Goal: Transaction & Acquisition: Purchase product/service

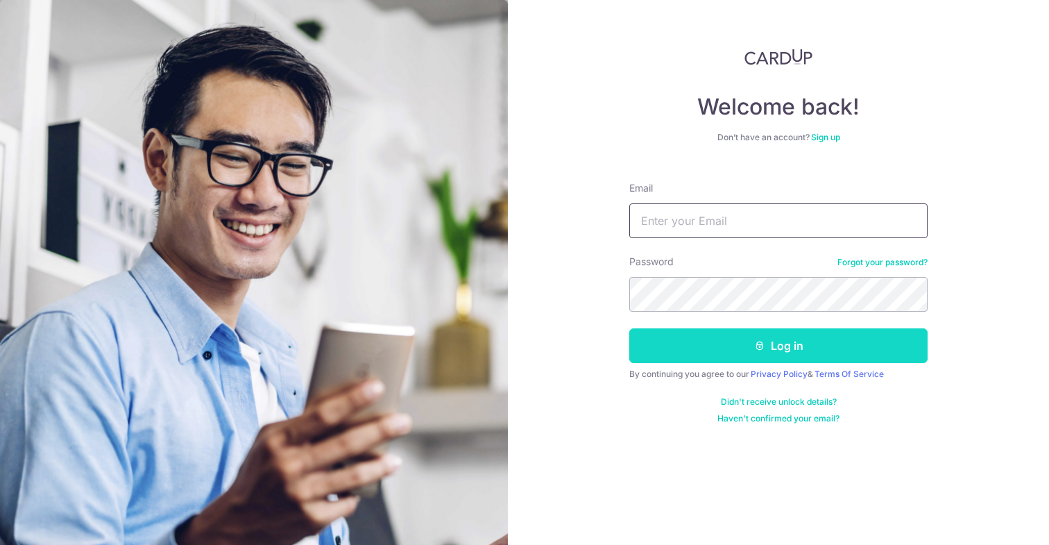
type input "david.jenkins11@gmail.com"
click at [690, 348] on button "Log in" at bounding box center [778, 345] width 298 height 35
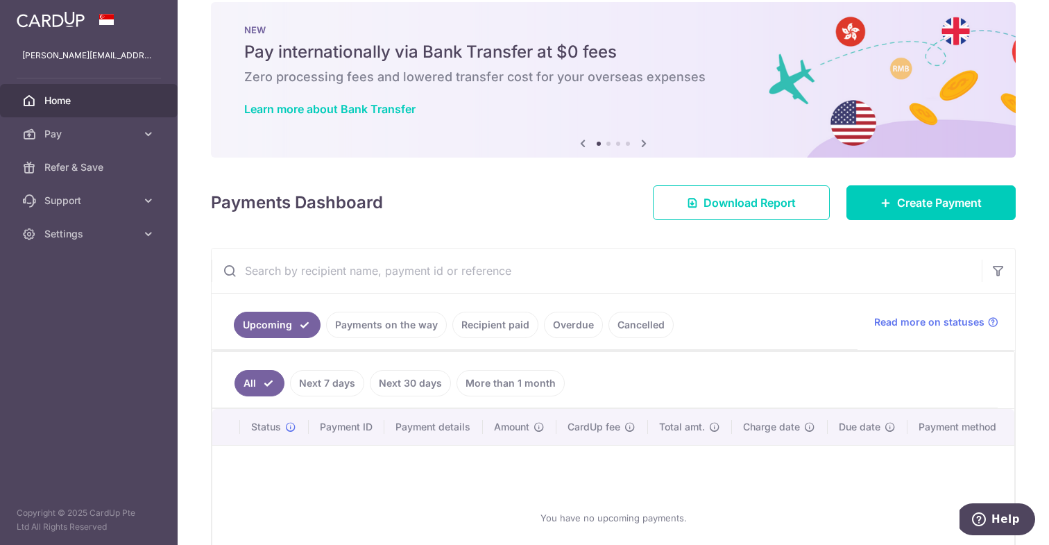
scroll to position [12, 0]
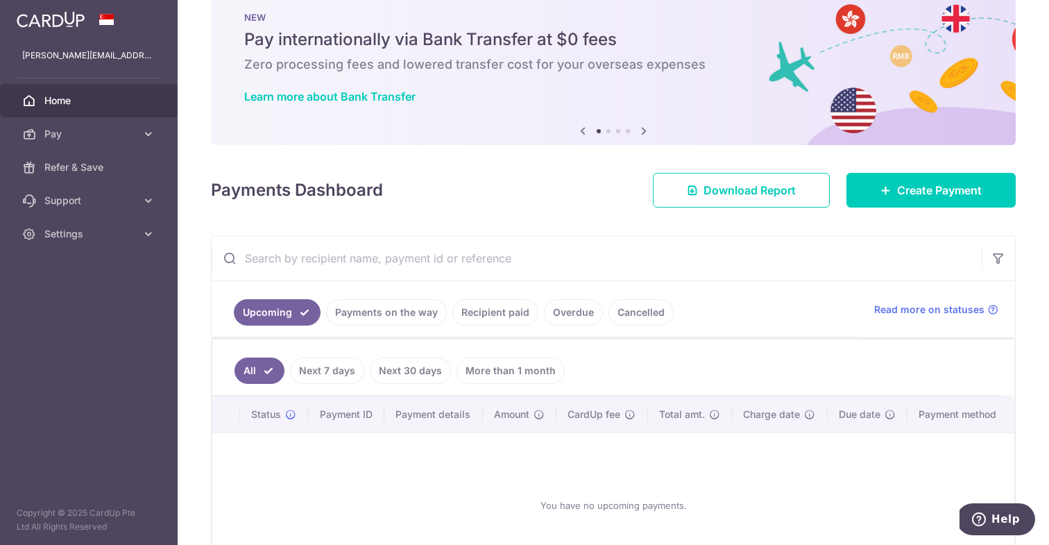
click at [357, 311] on link "Payments on the way" at bounding box center [386, 312] width 121 height 26
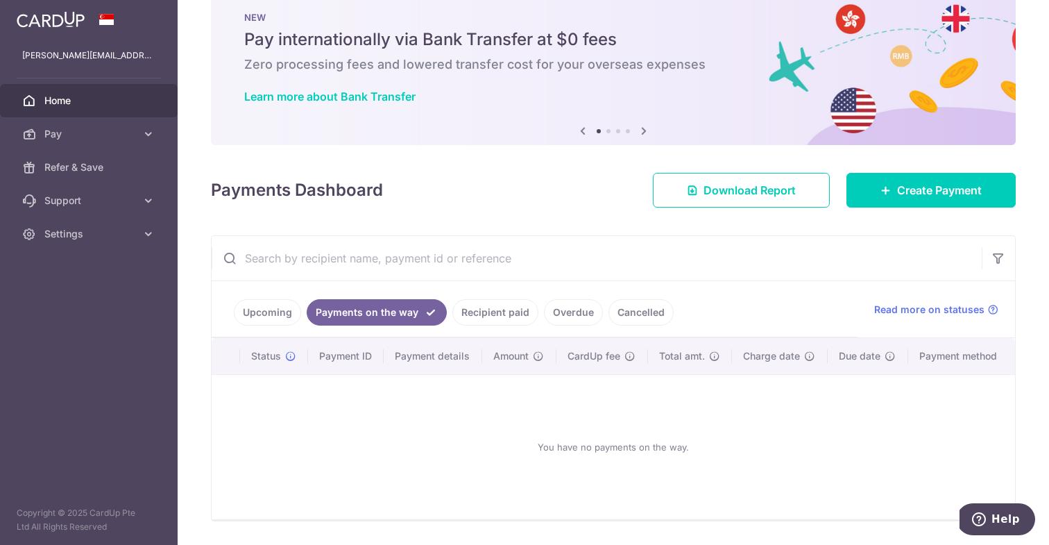
click at [267, 323] on link "Upcoming" at bounding box center [267, 312] width 67 height 26
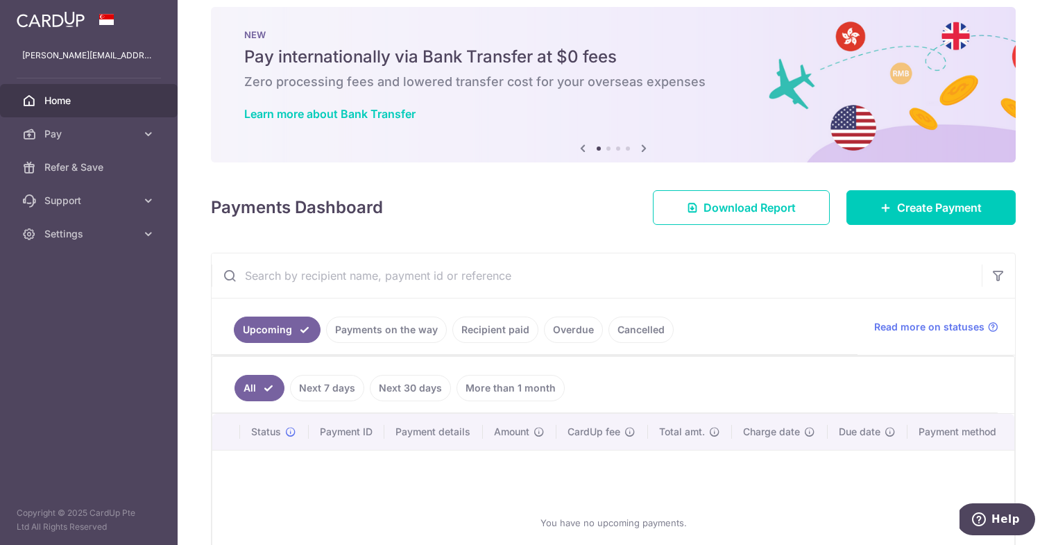
scroll to position [0, 0]
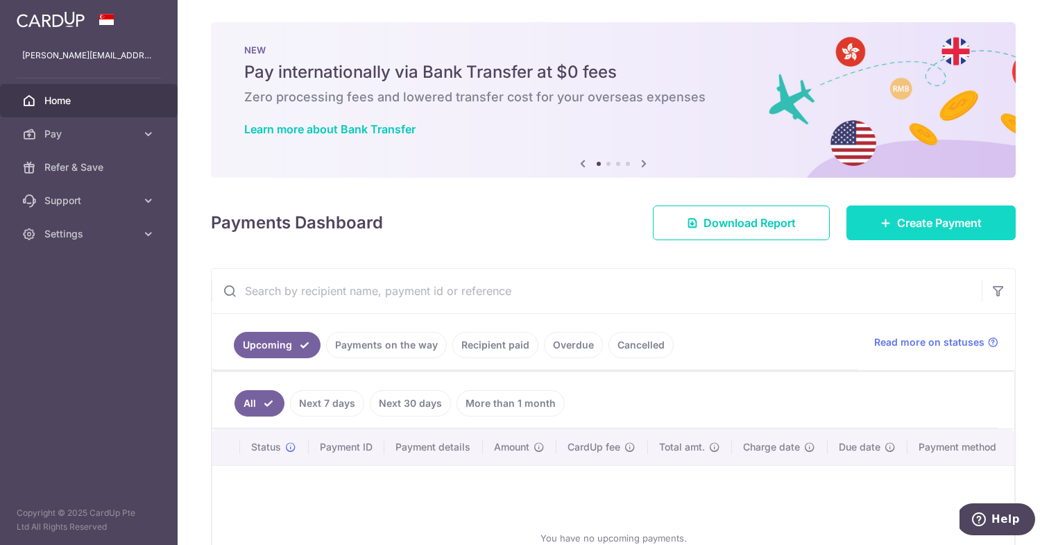
click at [969, 219] on span "Create Payment" at bounding box center [939, 222] width 85 height 17
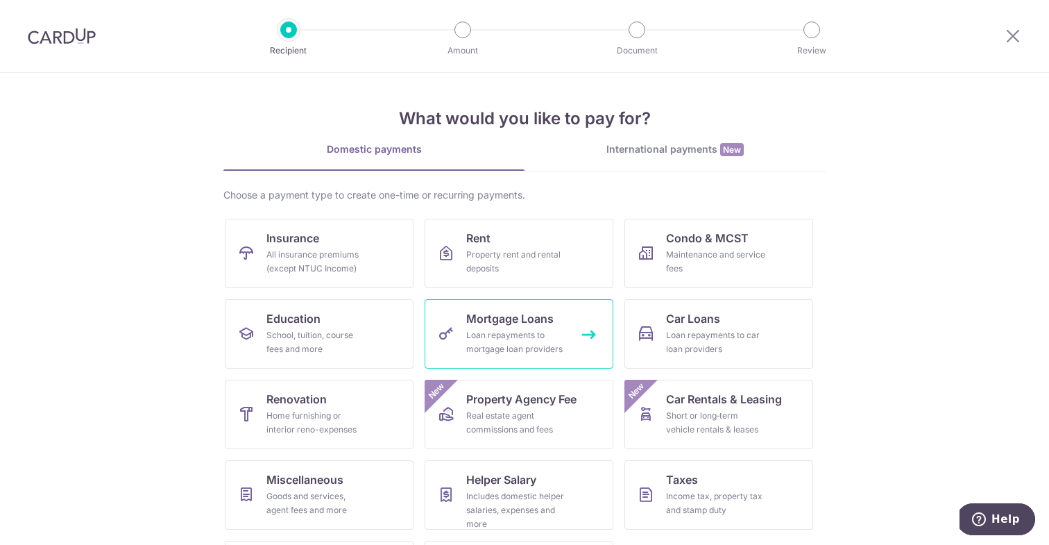
scroll to position [15, 0]
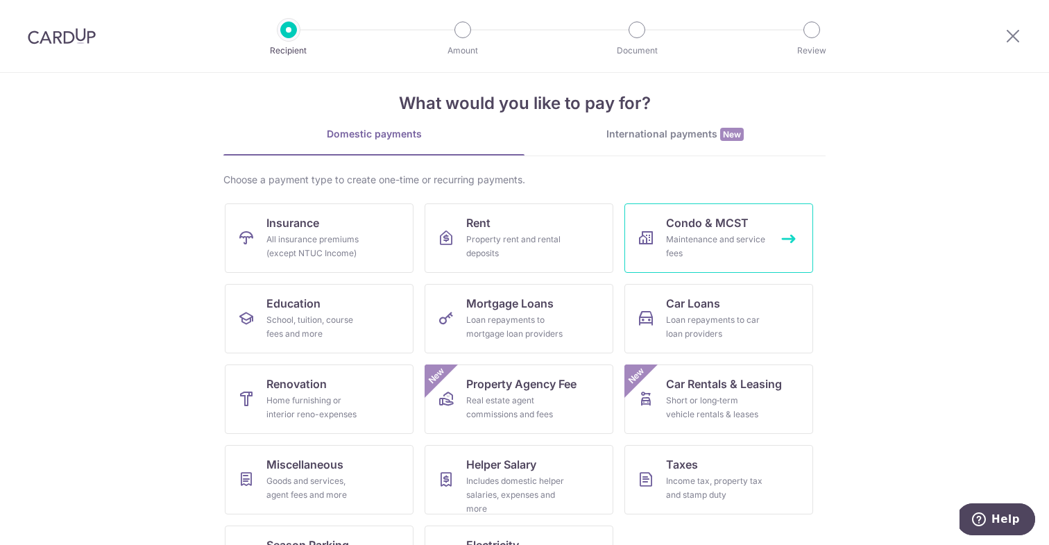
click at [757, 224] on link "Condo & MCST Maintenance and service fees" at bounding box center [718, 237] width 189 height 69
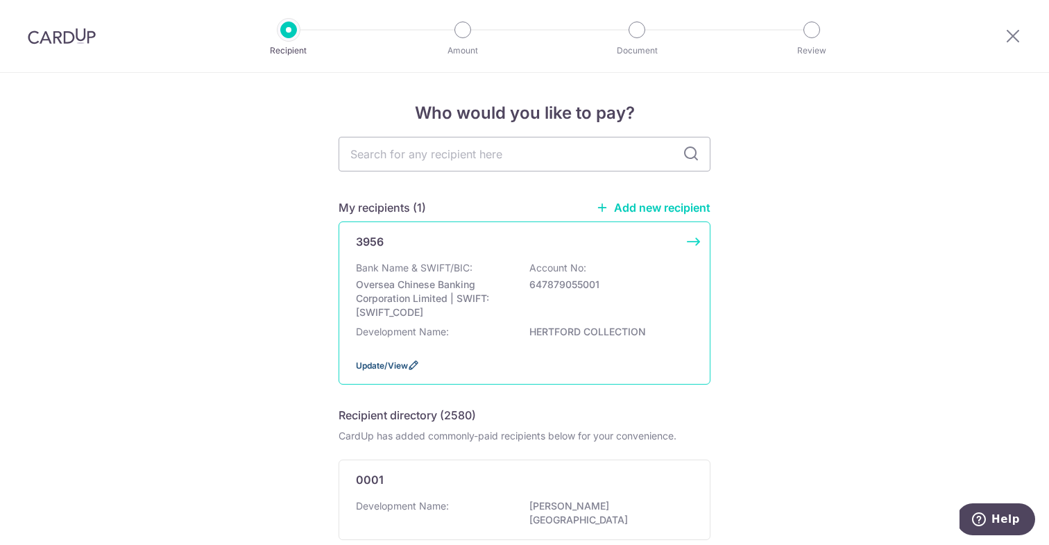
click at [383, 368] on span "Update/View" at bounding box center [382, 365] width 52 height 10
click at [446, 289] on p "Oversea Chinese Banking Corporation Limited | SWIFT: [SWIFT_CODE]" at bounding box center [433, 299] width 155 height 42
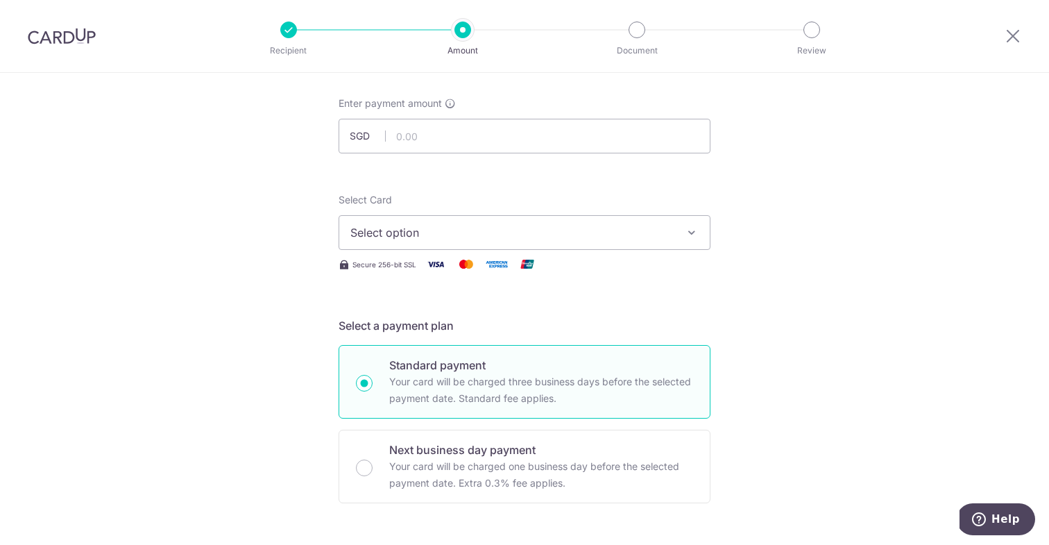
scroll to position [36, 0]
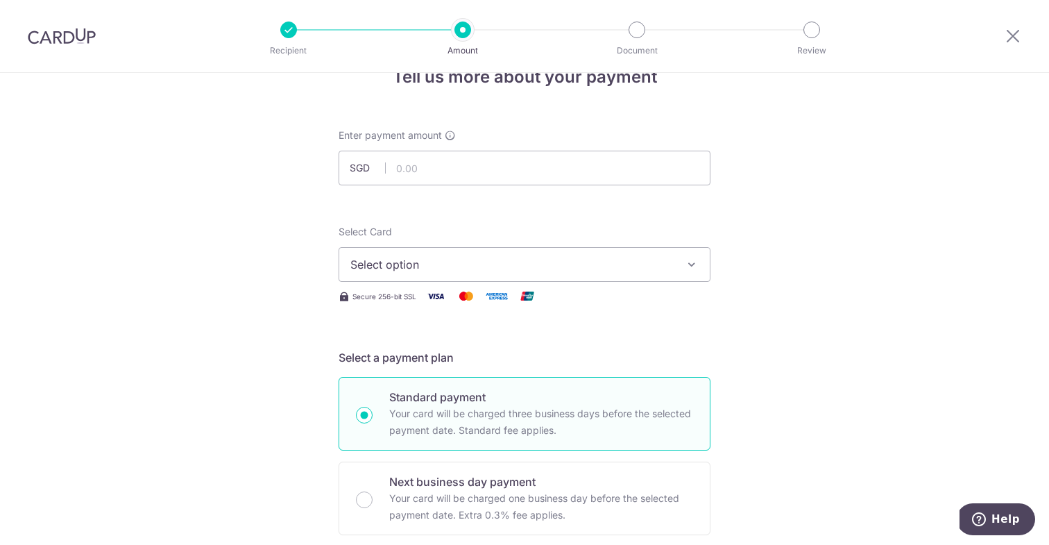
click at [548, 262] on span "Select option" at bounding box center [511, 264] width 323 height 17
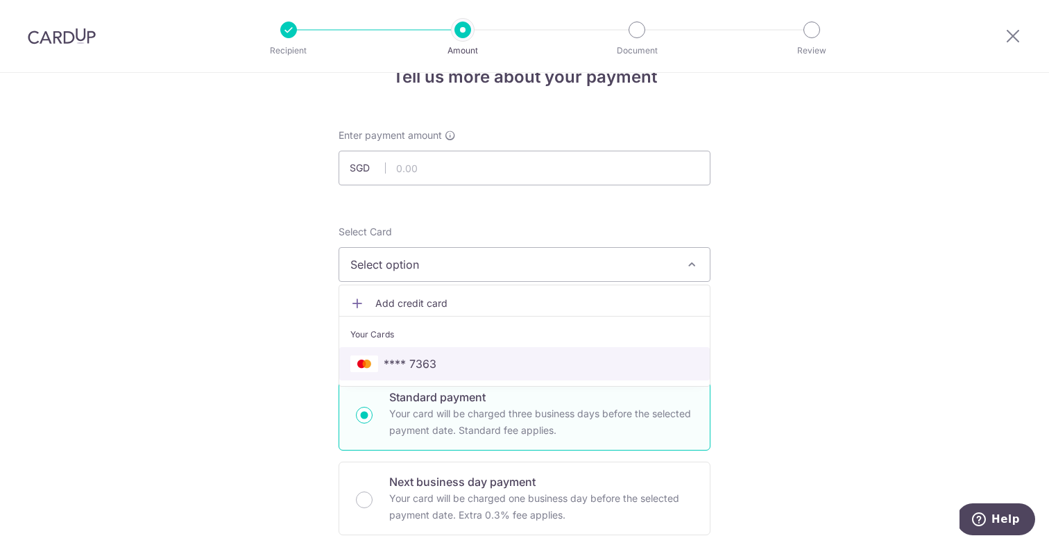
click at [463, 368] on span "**** 7363" at bounding box center [524, 363] width 348 height 17
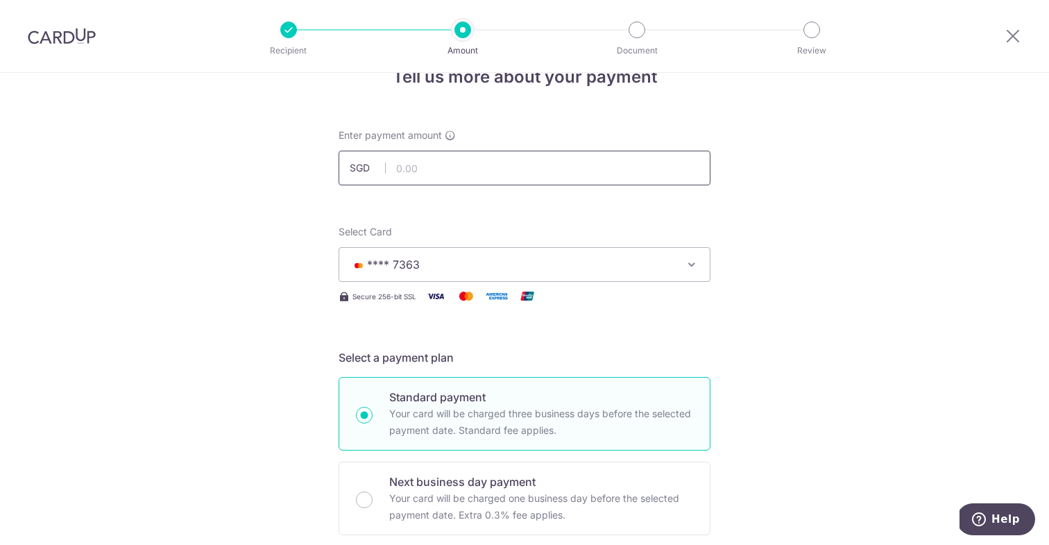
click at [510, 155] on input "text" at bounding box center [525, 168] width 372 height 35
type input "1,176.00"
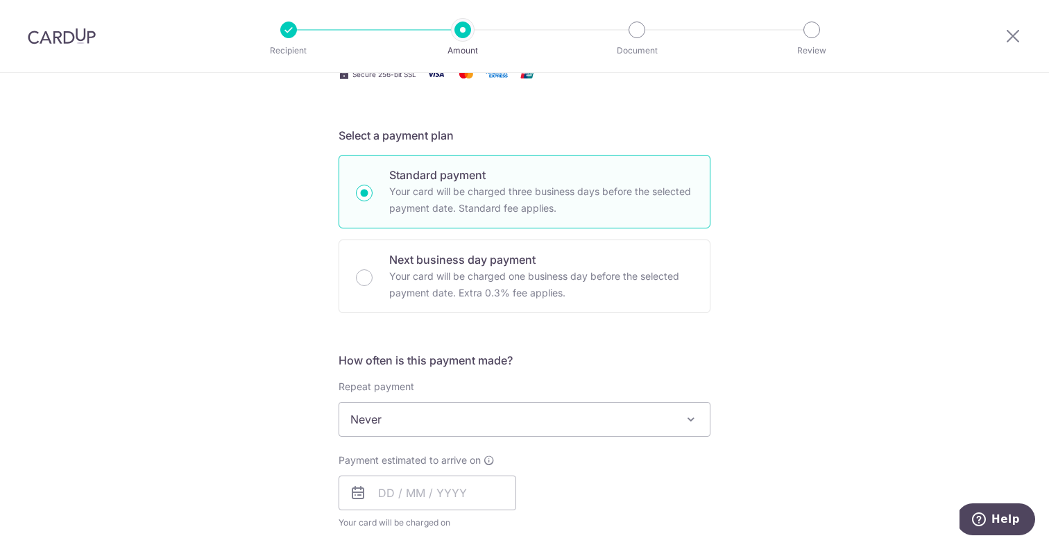
scroll to position [275, 0]
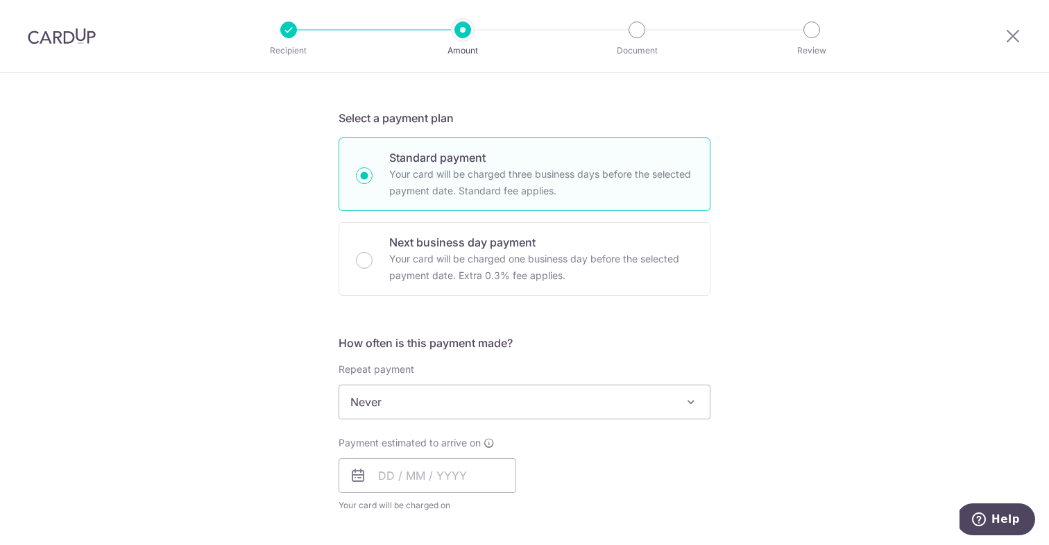
click at [383, 404] on span "Never" at bounding box center [524, 401] width 370 height 33
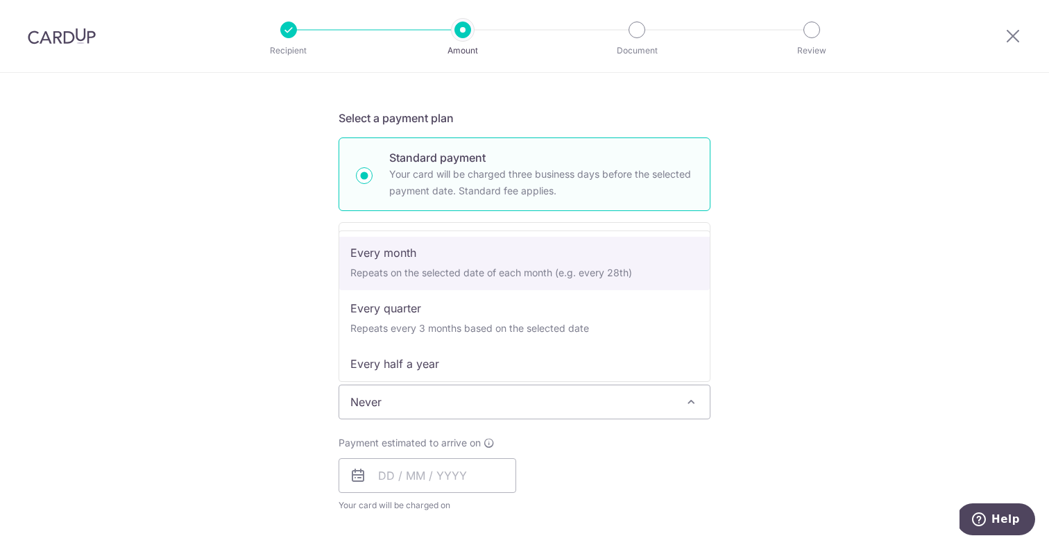
scroll to position [137, 0]
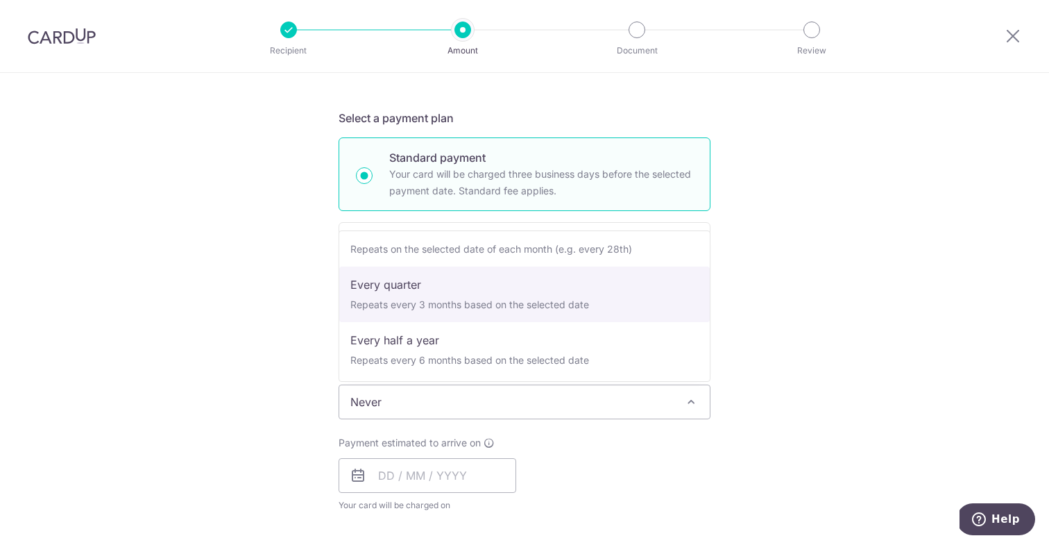
select select "4"
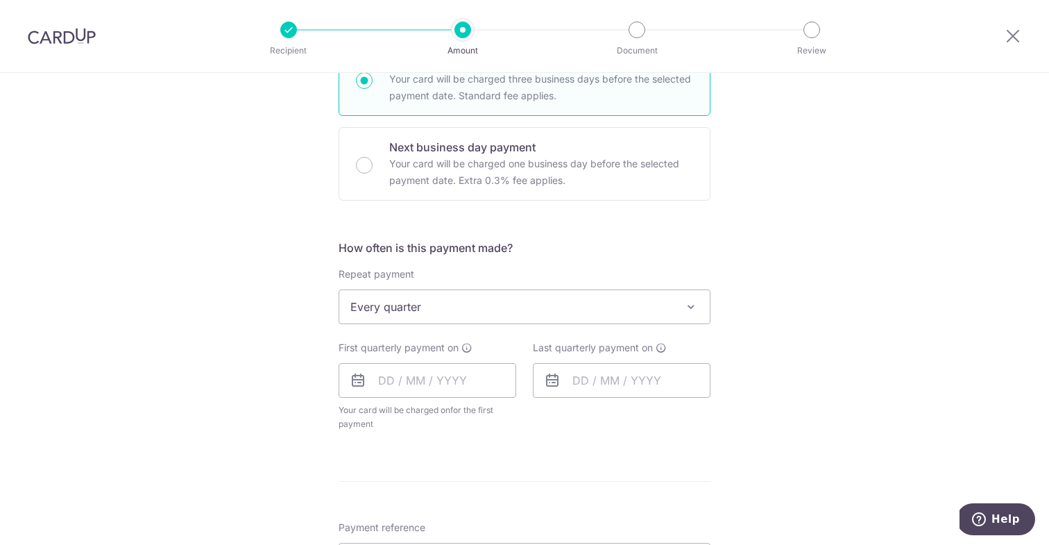
scroll to position [377, 0]
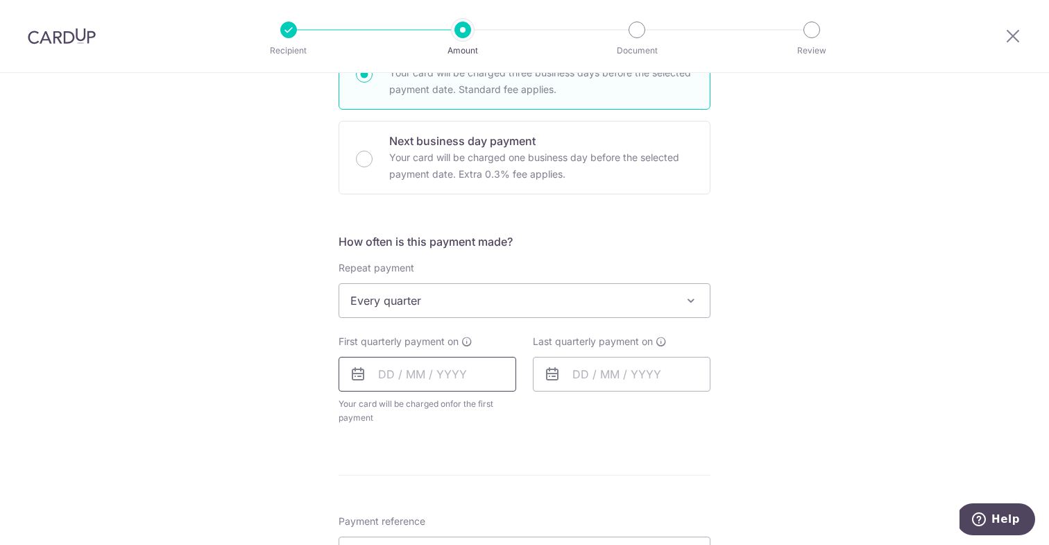
click at [389, 378] on input "text" at bounding box center [428, 374] width 178 height 35
click at [278, 399] on div "Tell us more about your payment Enter payment amount SGD 1,176.00 1176.00 Selec…" at bounding box center [524, 330] width 1049 height 1269
click at [371, 372] on input "text" at bounding box center [428, 374] width 178 height 35
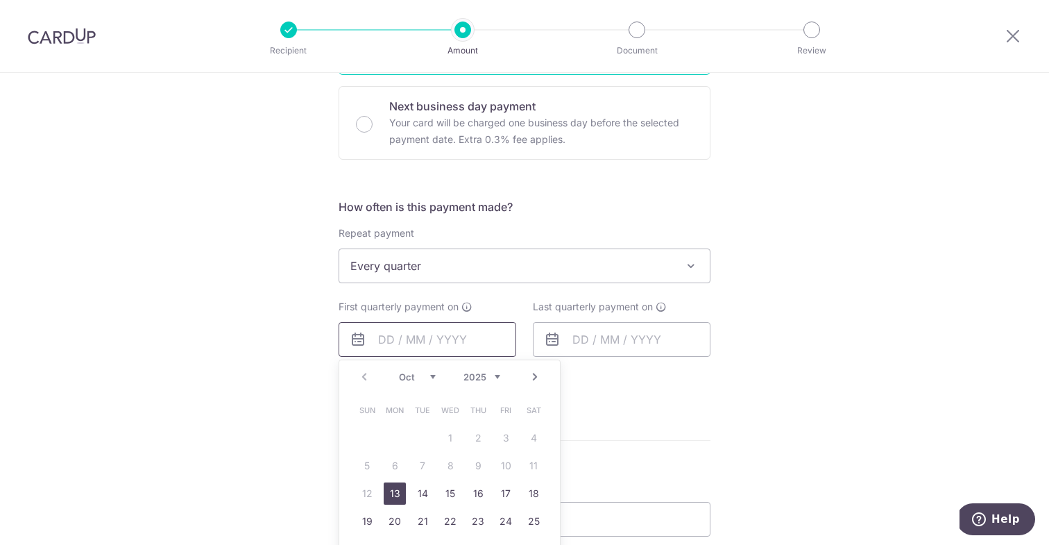
scroll to position [414, 0]
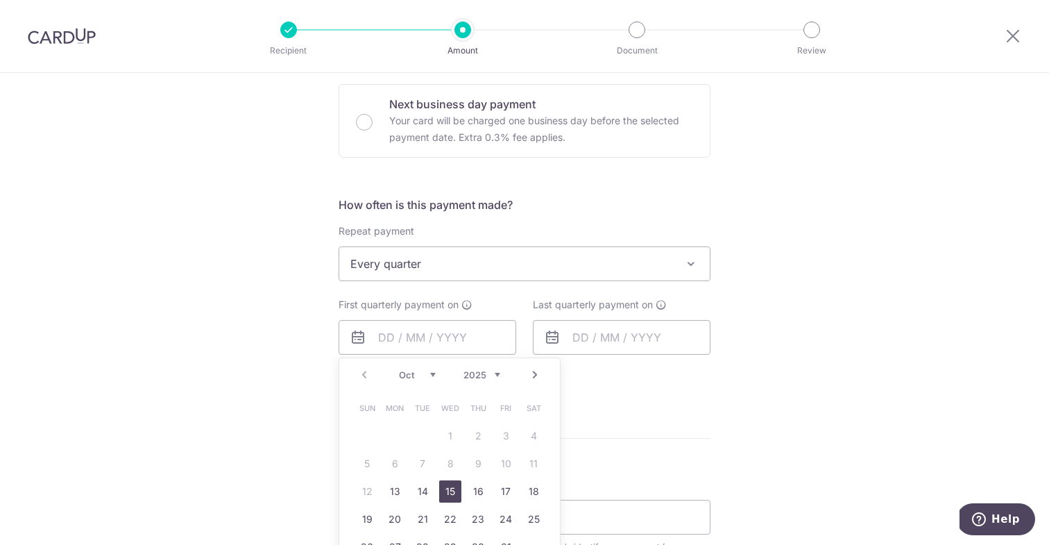
click at [448, 491] on link "15" at bounding box center [450, 491] width 22 height 22
type input "[DATE]"
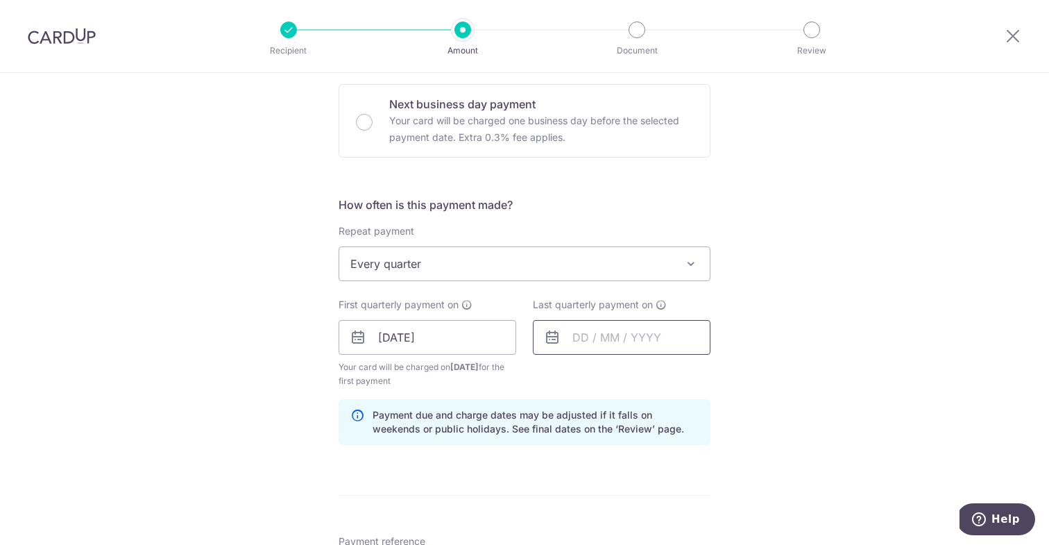
click at [581, 339] on input "text" at bounding box center [622, 337] width 178 height 35
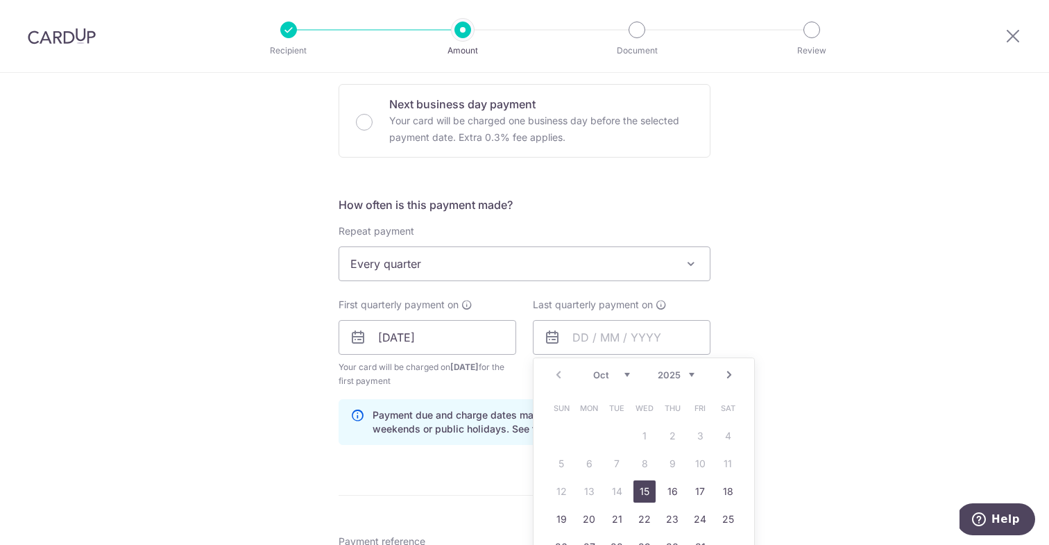
click at [691, 373] on select "2025 2026 2027 2028 2029 2030 2031 2032 2033 2034 2035" at bounding box center [676, 374] width 37 height 11
click at [699, 491] on link "15" at bounding box center [700, 491] width 22 height 22
type input "15/10/2027"
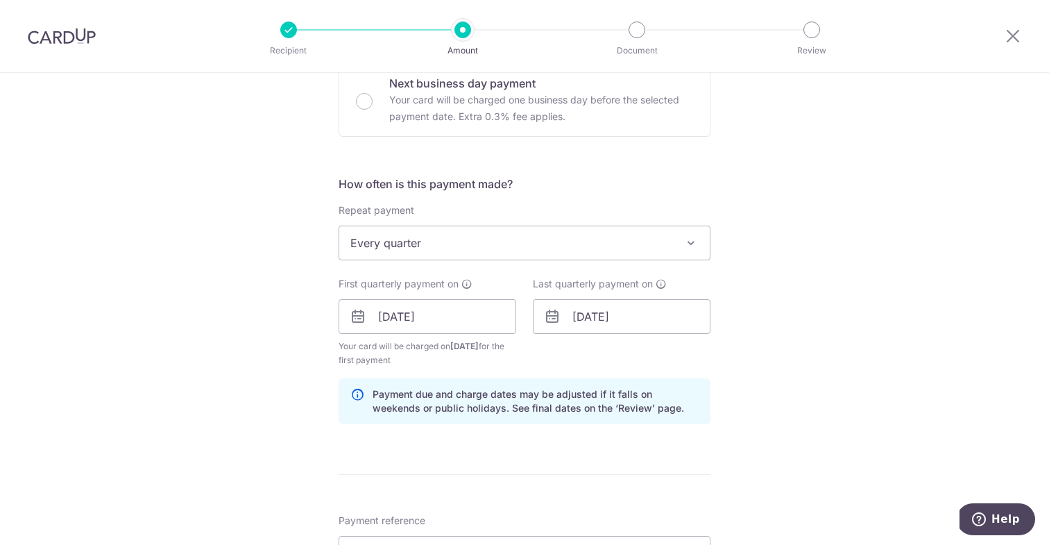
scroll to position [418, 0]
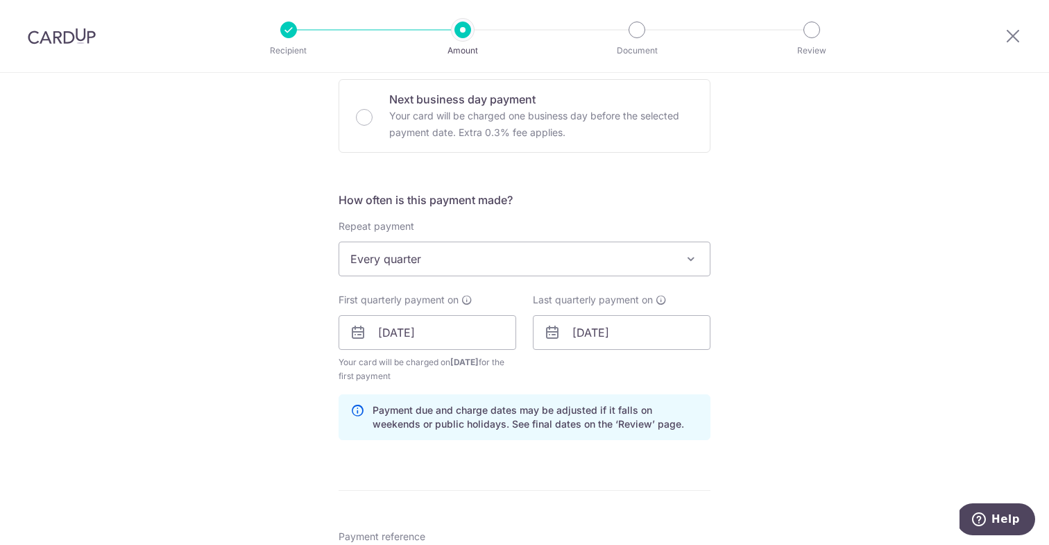
click at [353, 329] on icon at bounding box center [358, 332] width 17 height 17
click at [359, 334] on icon at bounding box center [358, 332] width 17 height 17
click at [459, 330] on input "[DATE]" at bounding box center [428, 332] width 178 height 35
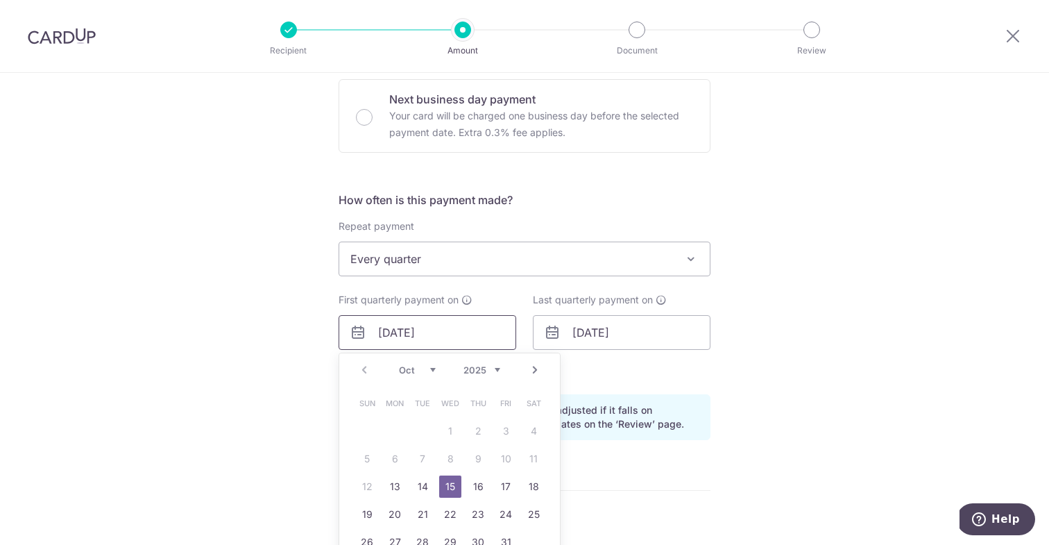
scroll to position [456, 0]
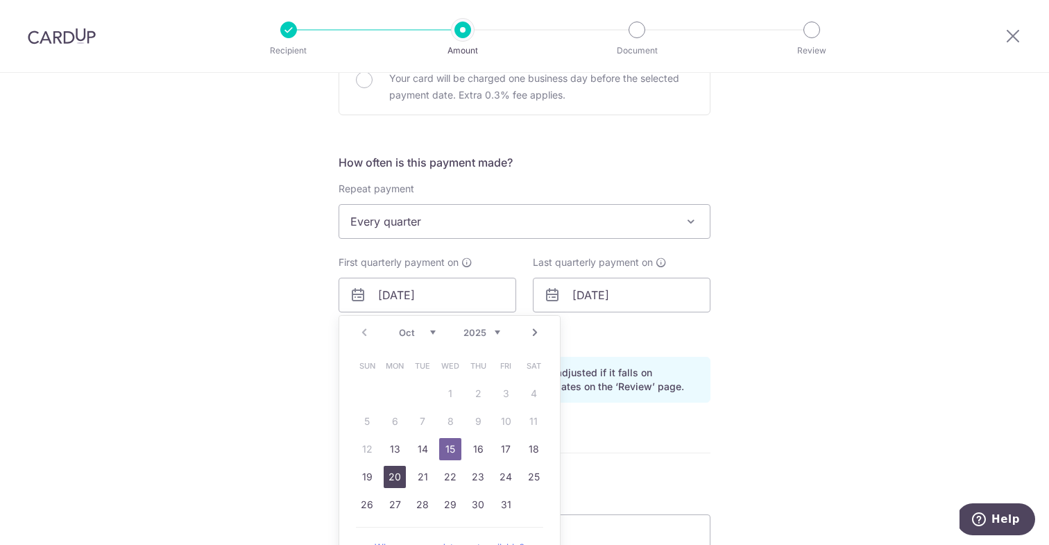
click at [395, 474] on link "20" at bounding box center [395, 477] width 22 height 22
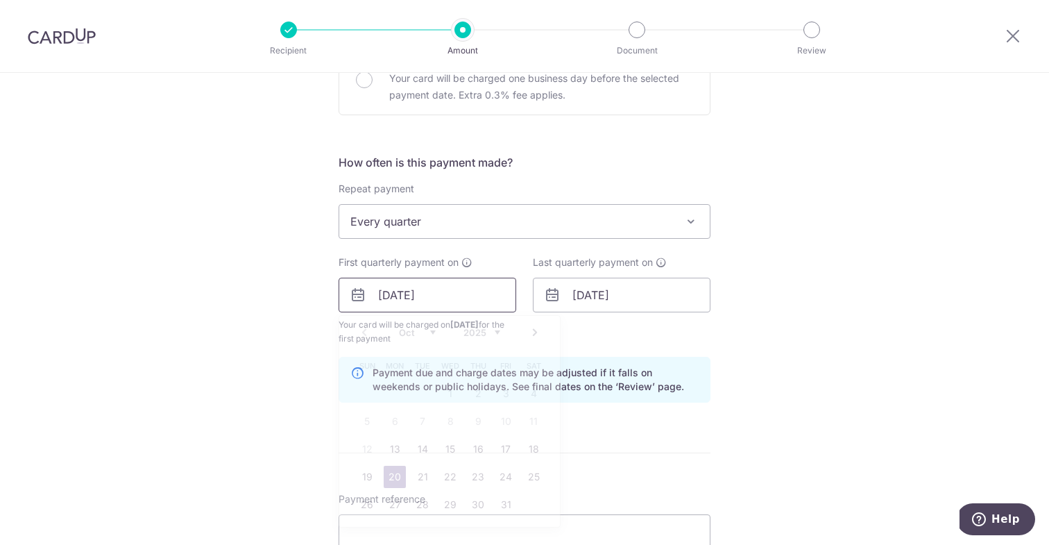
click at [454, 298] on input "20/10/2025" at bounding box center [428, 295] width 178 height 35
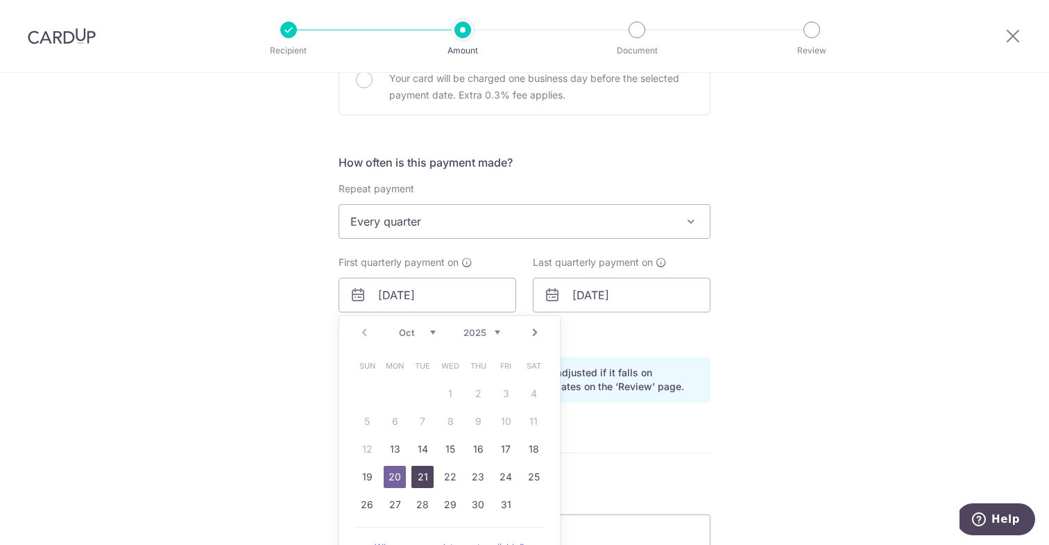
click at [420, 479] on link "21" at bounding box center [422, 477] width 22 height 22
type input "[DATE]"
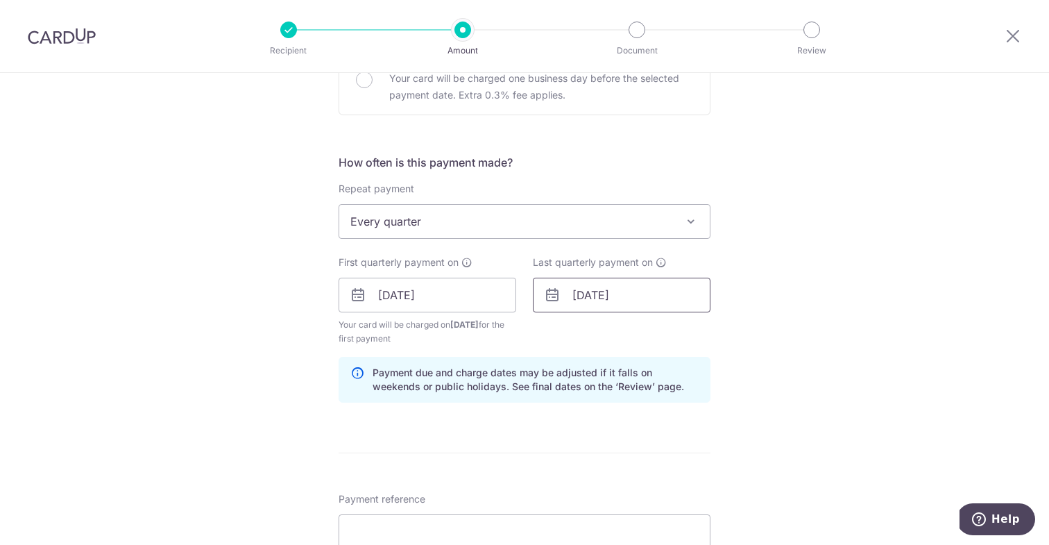
click at [597, 294] on input "15/10/2027" at bounding box center [622, 295] width 178 height 35
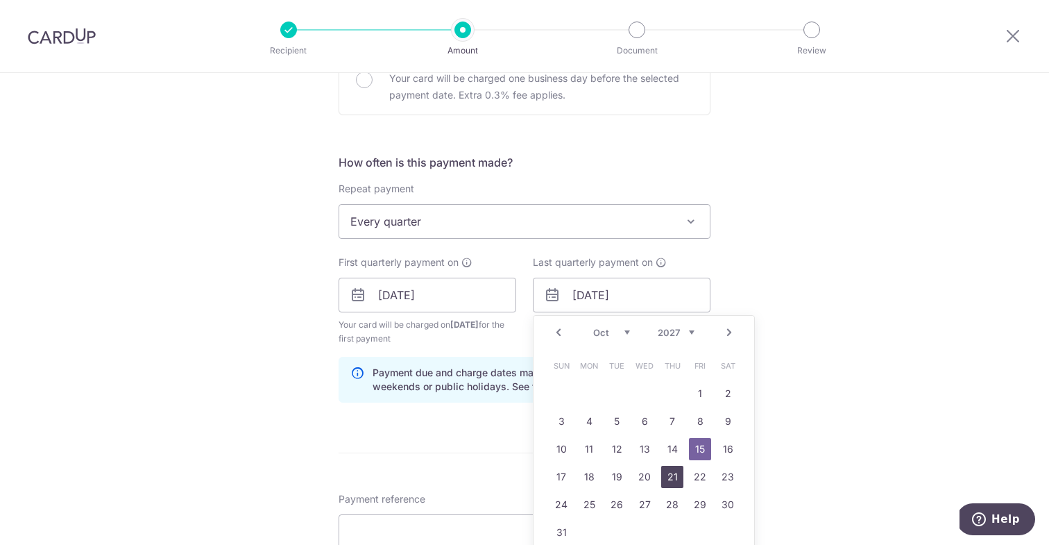
click at [668, 475] on link "21" at bounding box center [672, 477] width 22 height 22
type input "[DATE]"
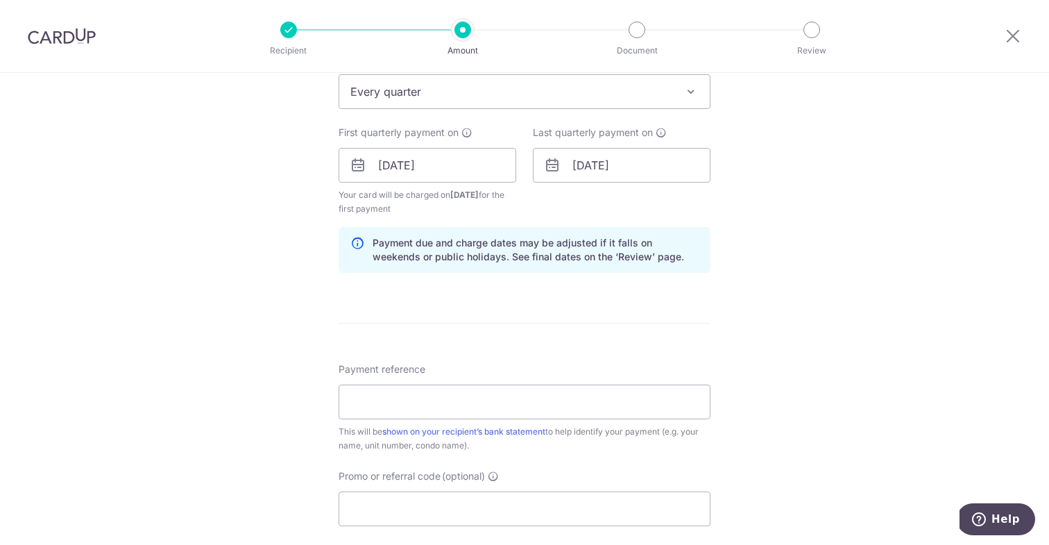
scroll to position [597, 0]
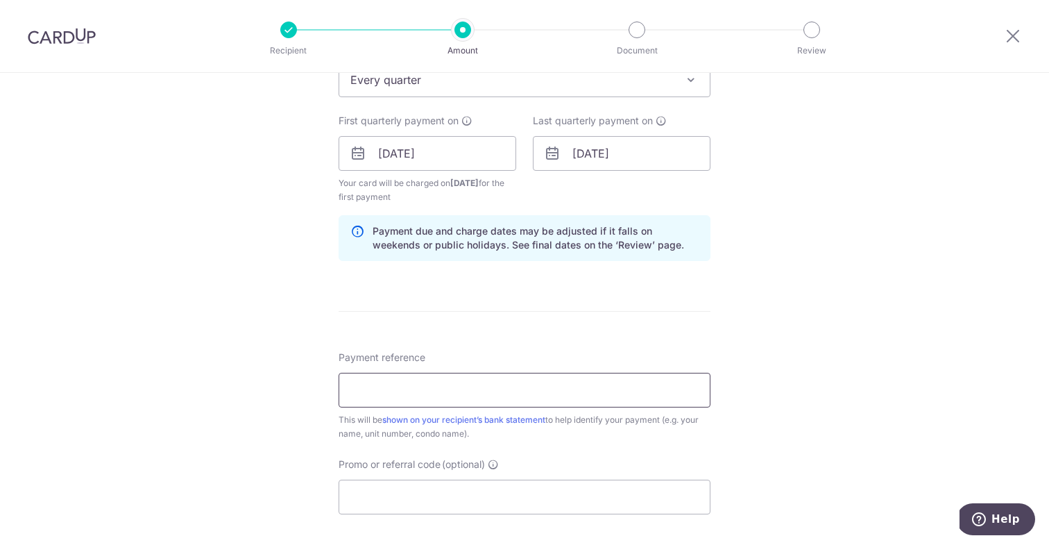
click at [520, 382] on input "Payment reference" at bounding box center [525, 390] width 372 height 35
type input "[PHONE_NUMBER]"
click at [271, 436] on div "Tell us more about your payment Enter payment amount SGD 1,176.00 1176.00 Selec…" at bounding box center [524, 138] width 1049 height 1326
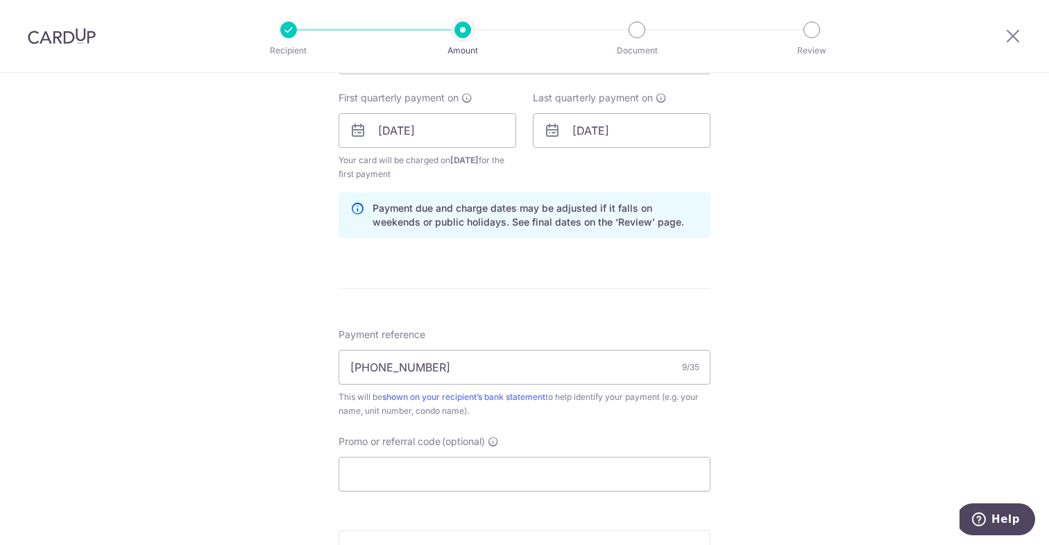
scroll to position [635, 0]
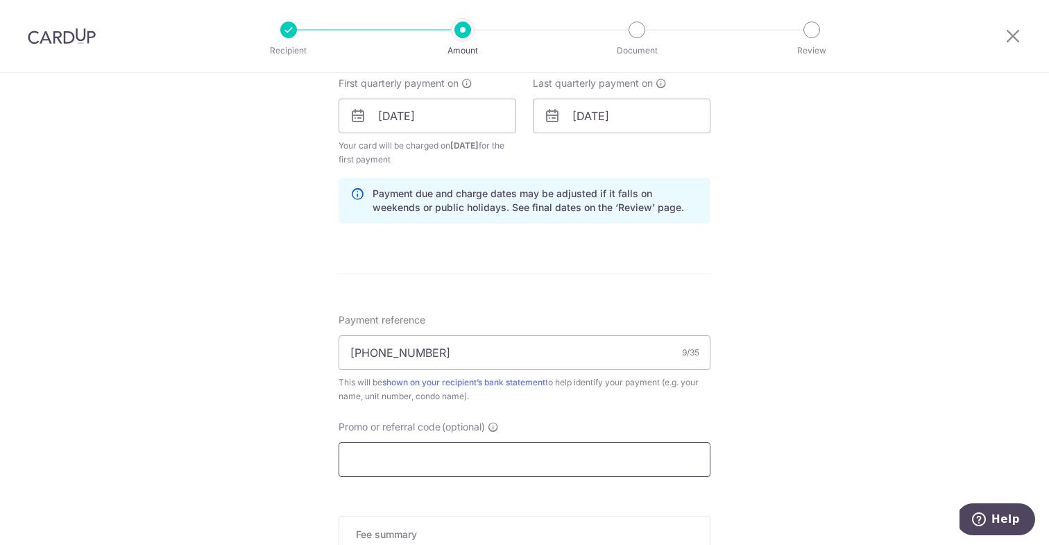
click at [391, 452] on input "Promo or referral code (optional)" at bounding box center [525, 459] width 372 height 35
paste input "REC185"
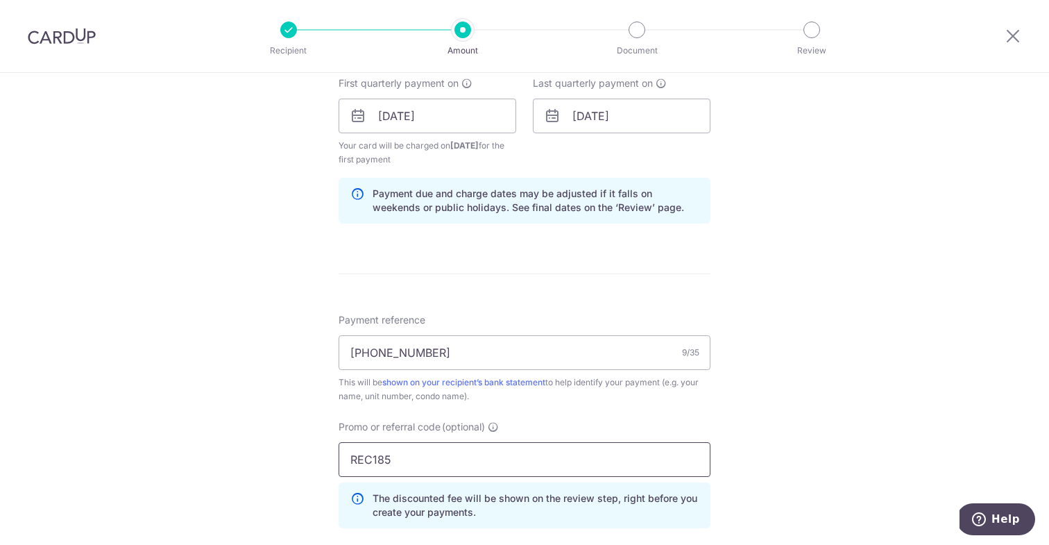
type input "REC185"
click at [230, 450] on div "Tell us more about your payment Enter payment amount SGD 1,176.00 1176.00 Selec…" at bounding box center [524, 132] width 1049 height 1388
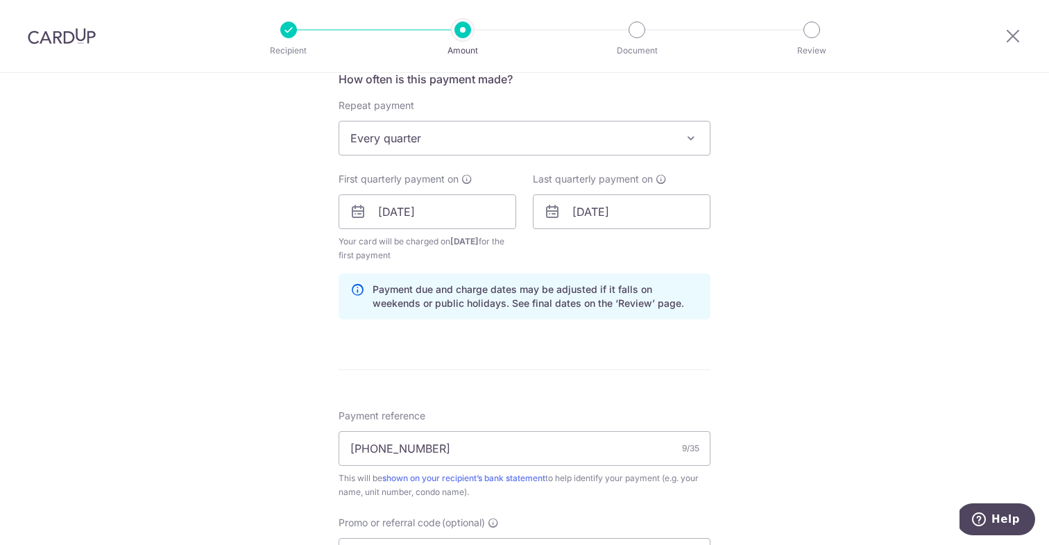
scroll to position [917, 0]
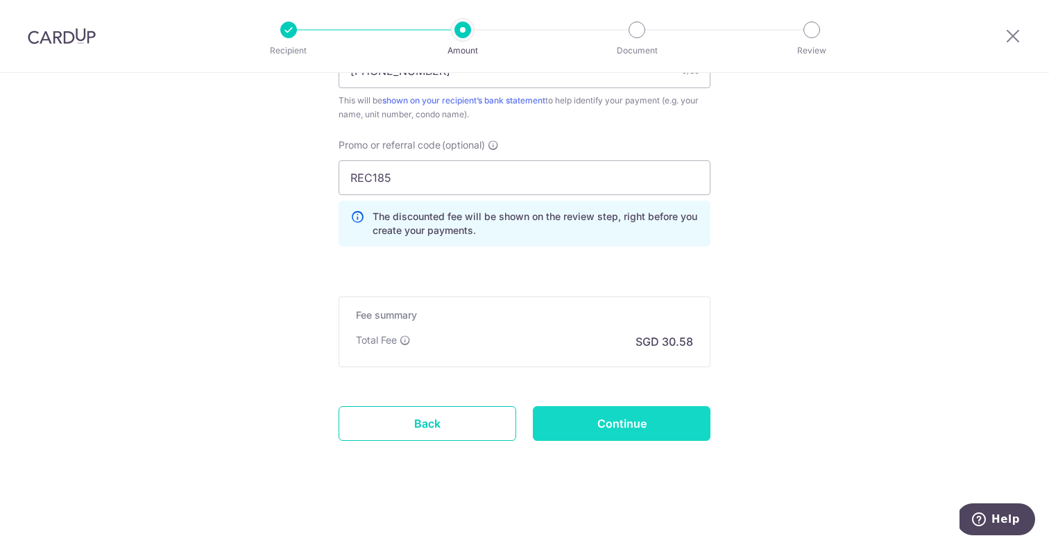
click at [595, 425] on input "Continue" at bounding box center [622, 423] width 178 height 35
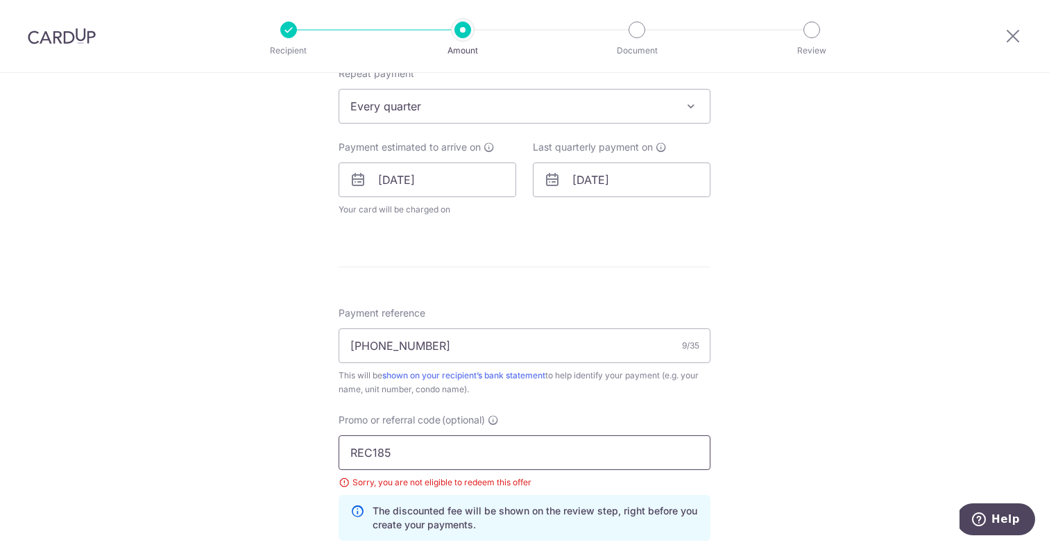
scroll to position [865, 0]
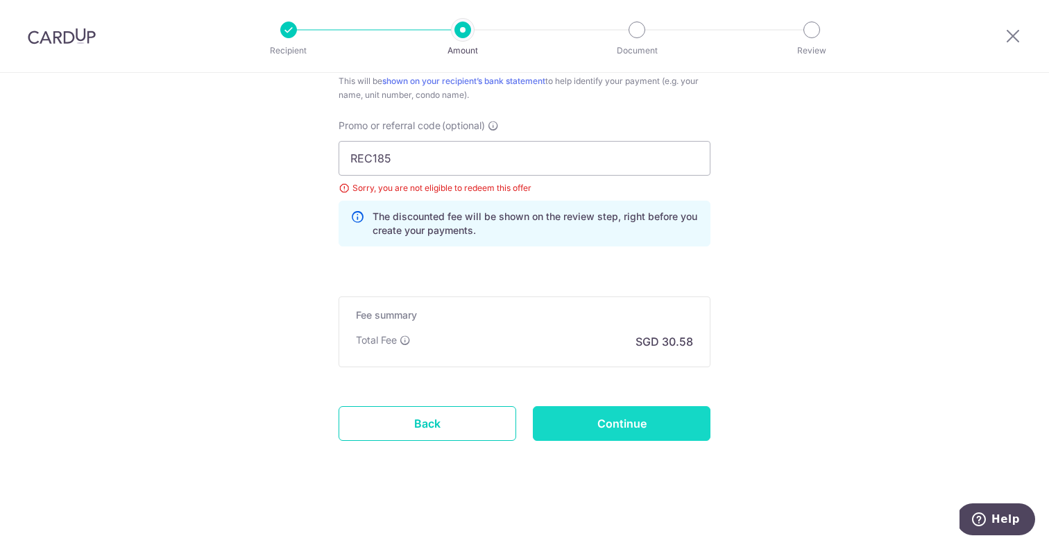
click at [638, 426] on input "Continue" at bounding box center [622, 423] width 178 height 35
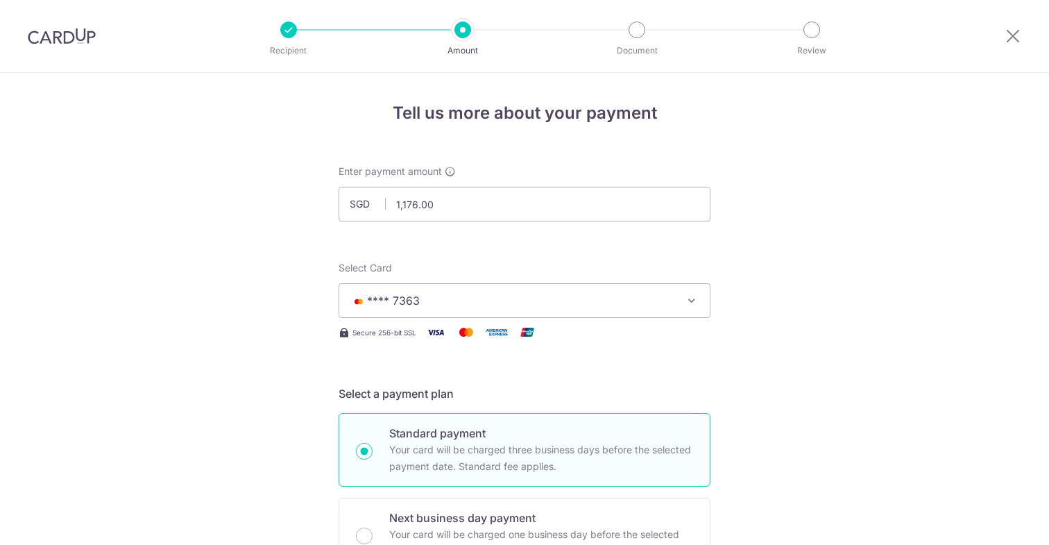
scroll to position [865, 0]
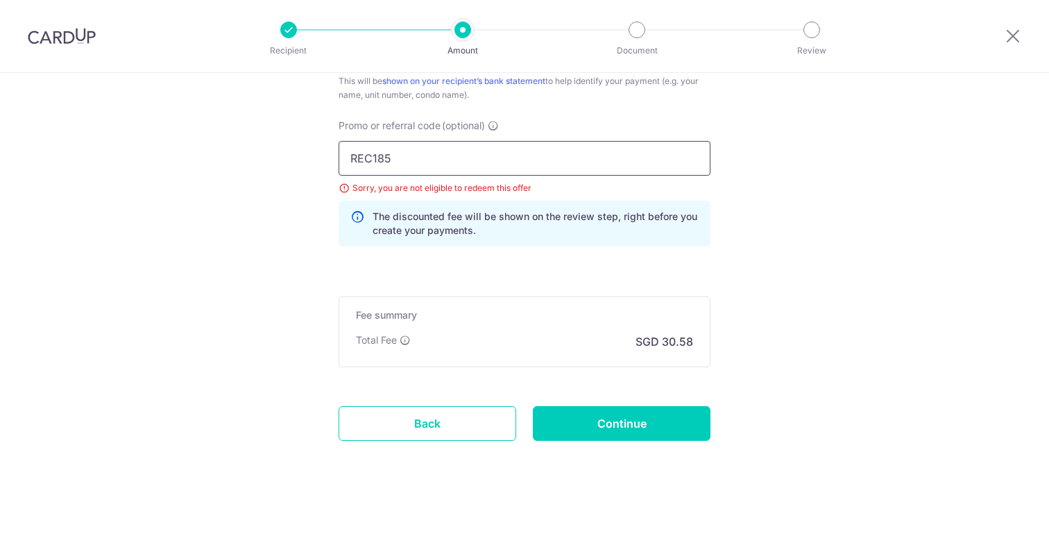
click at [407, 164] on input "REC185" at bounding box center [525, 158] width 372 height 35
click at [413, 153] on input "REC185" at bounding box center [525, 158] width 372 height 35
type input "R"
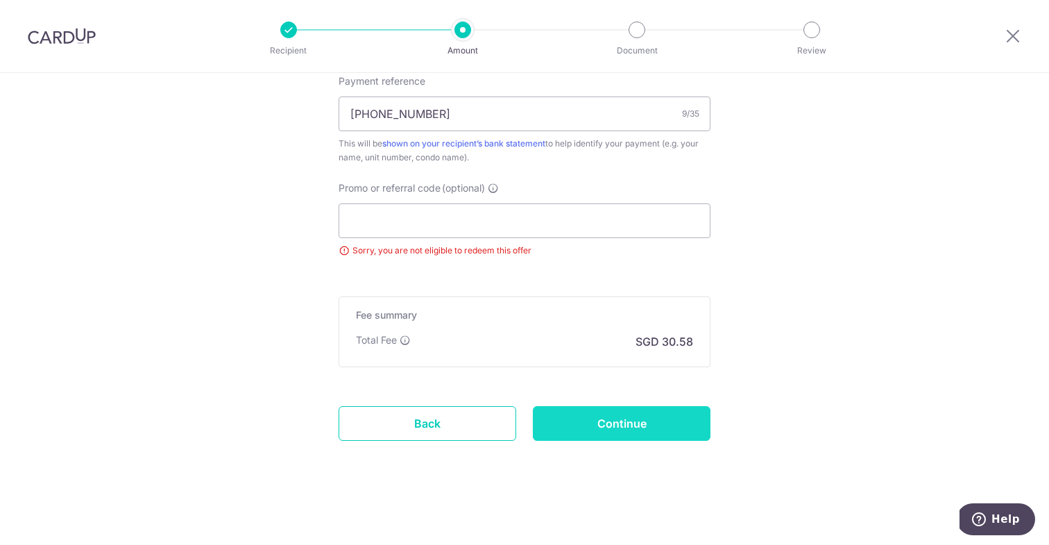
click at [658, 424] on input "Continue" at bounding box center [622, 423] width 178 height 35
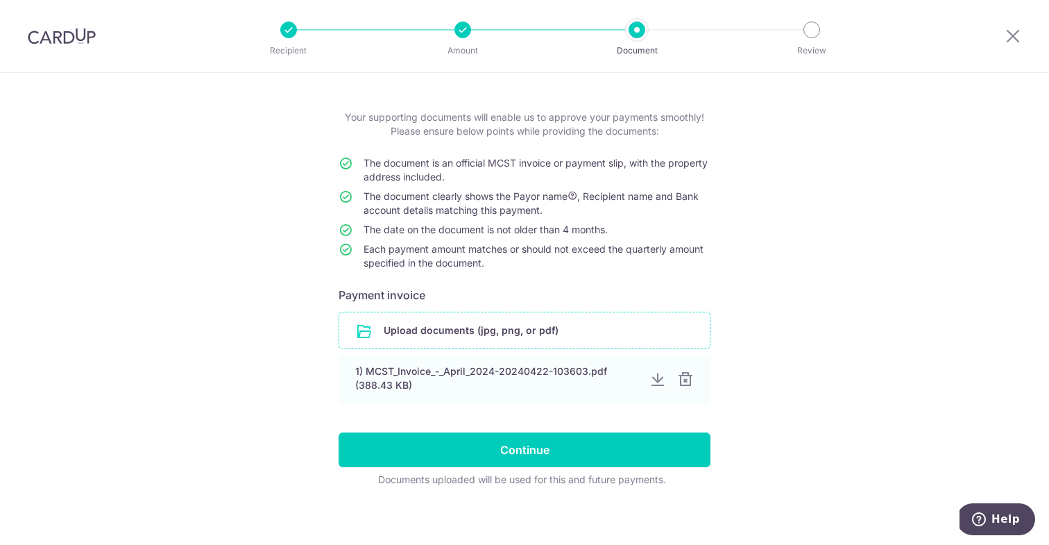
scroll to position [56, 0]
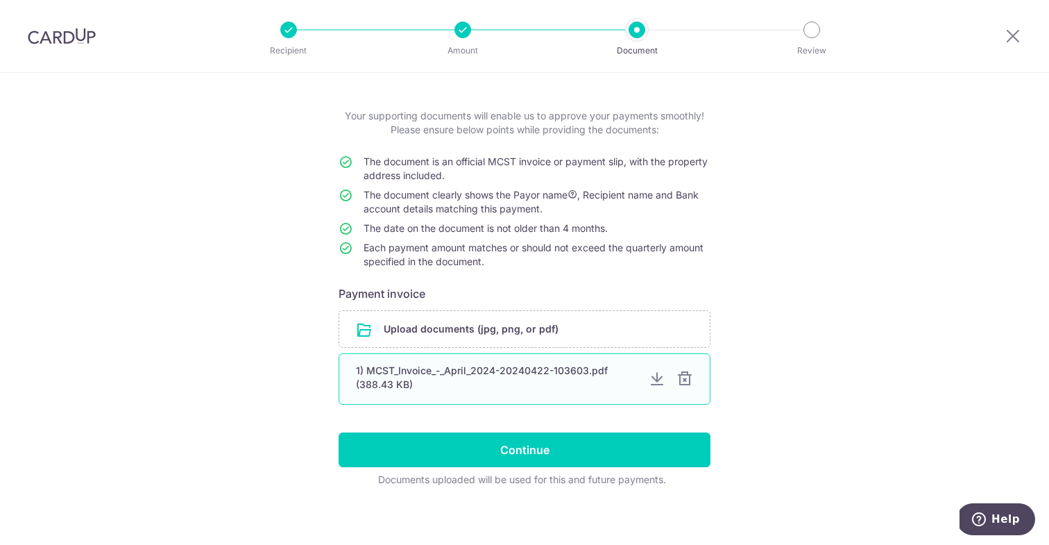
click at [683, 381] on div at bounding box center [684, 378] width 17 height 17
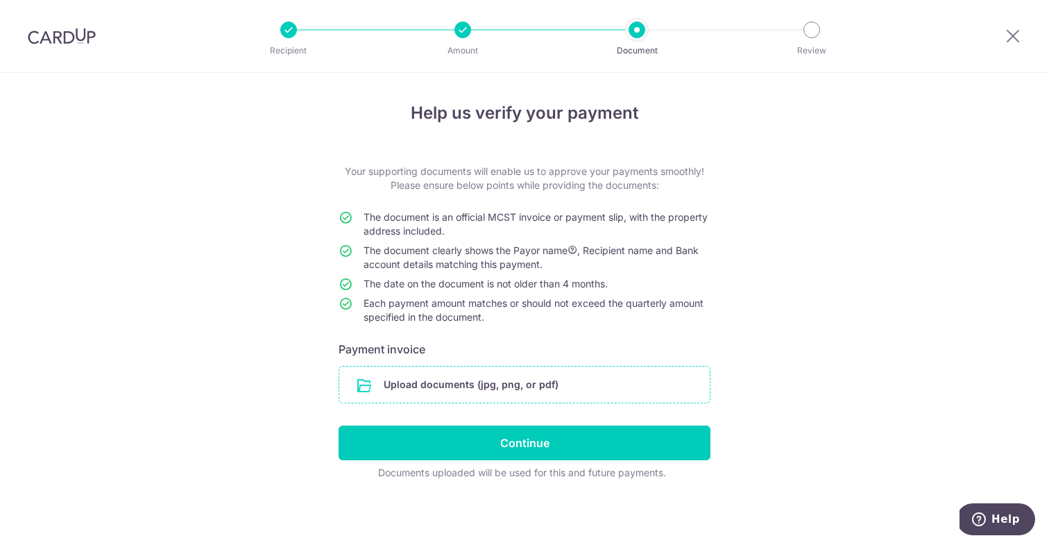
click at [554, 397] on input "file" at bounding box center [524, 384] width 370 height 36
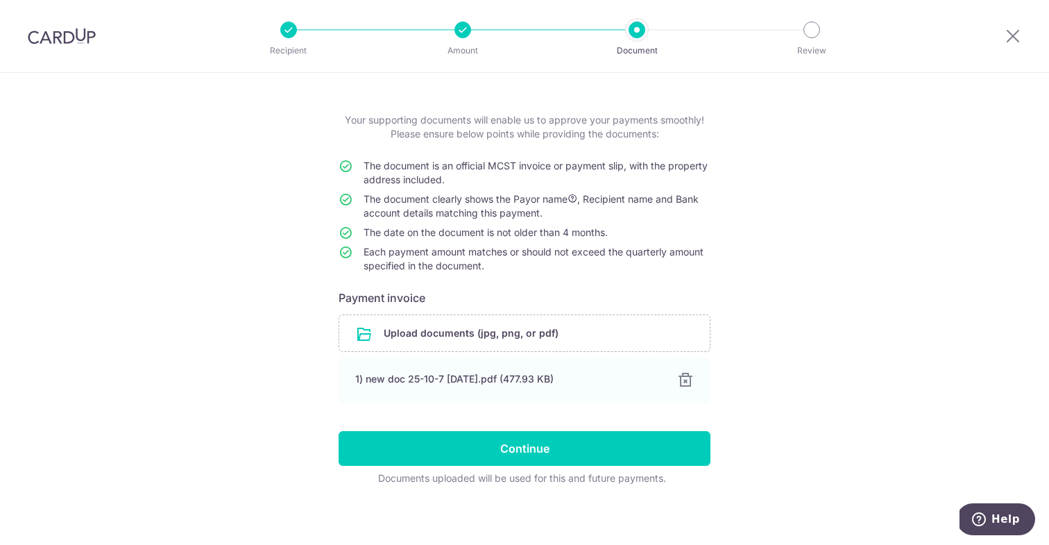
scroll to position [55, 0]
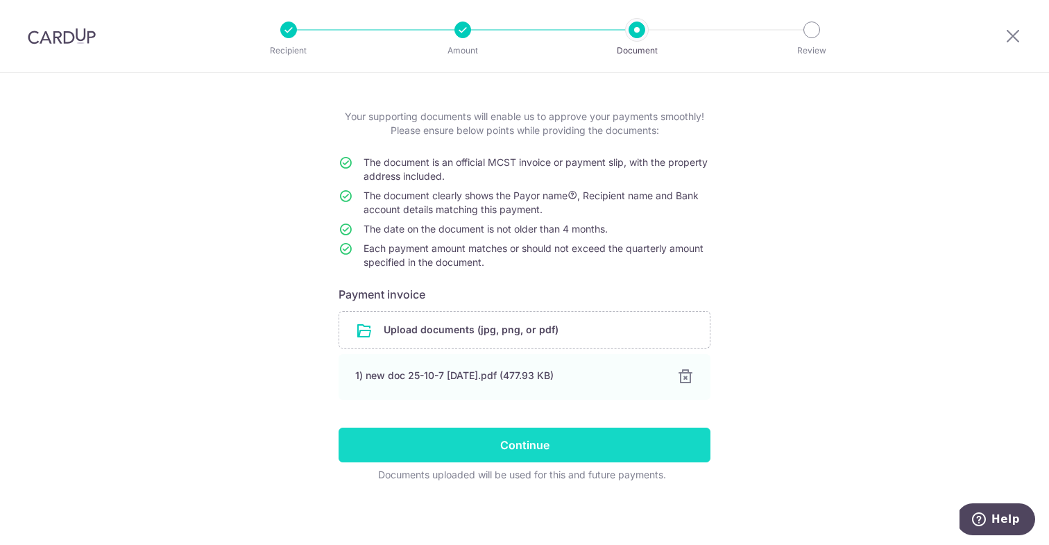
click at [391, 452] on input "Continue" at bounding box center [525, 444] width 372 height 35
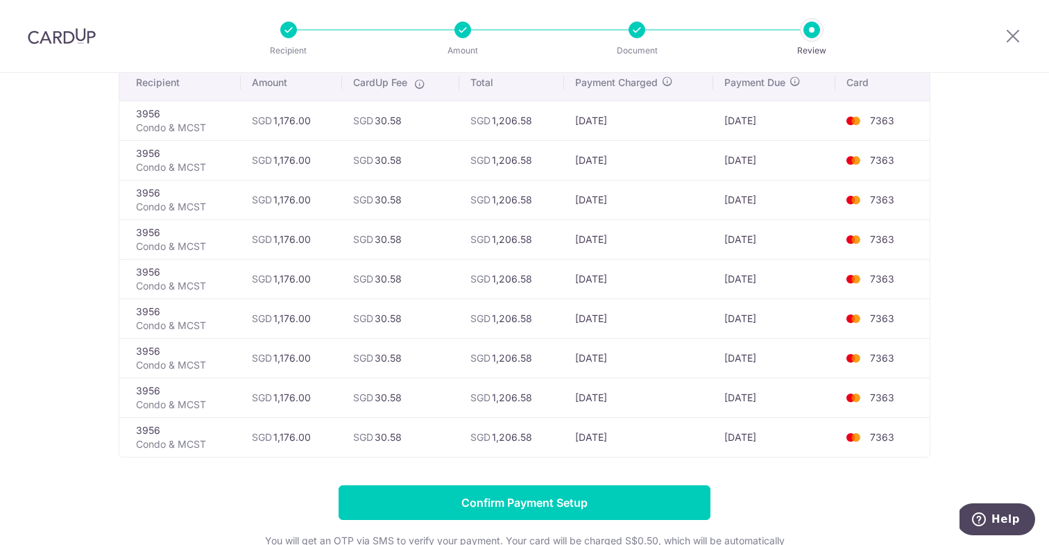
scroll to position [120, 0]
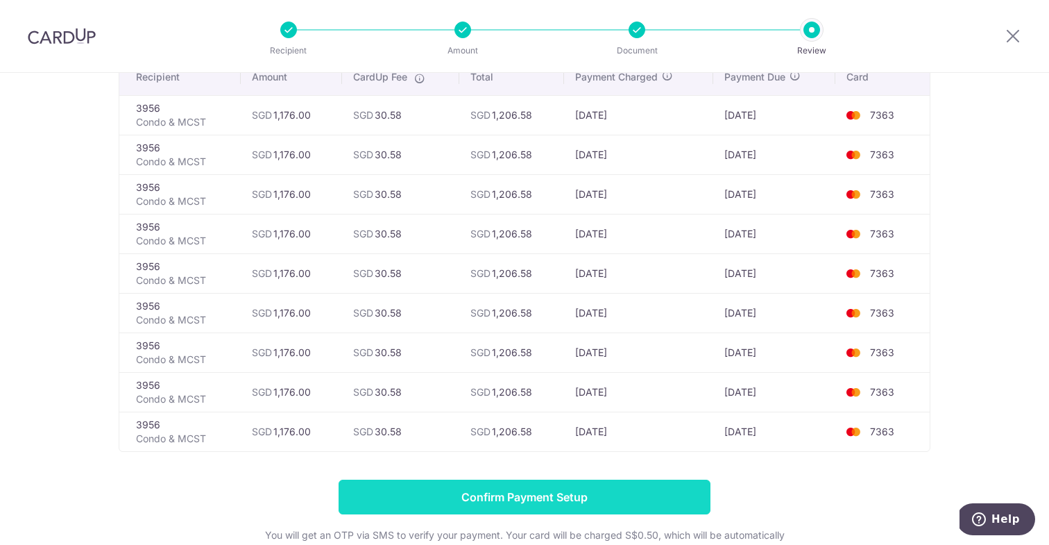
click at [554, 499] on input "Confirm Payment Setup" at bounding box center [525, 496] width 372 height 35
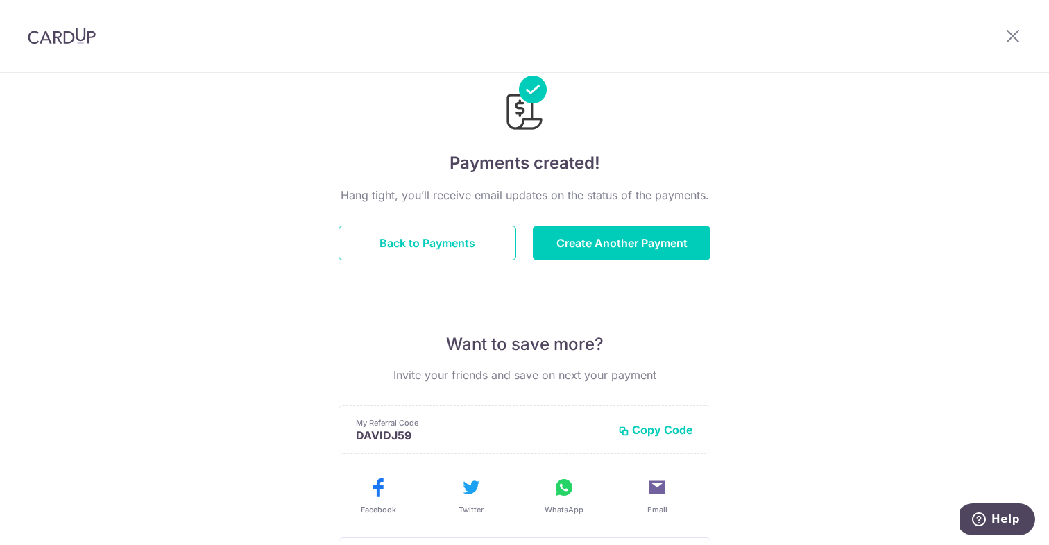
scroll to position [26, 0]
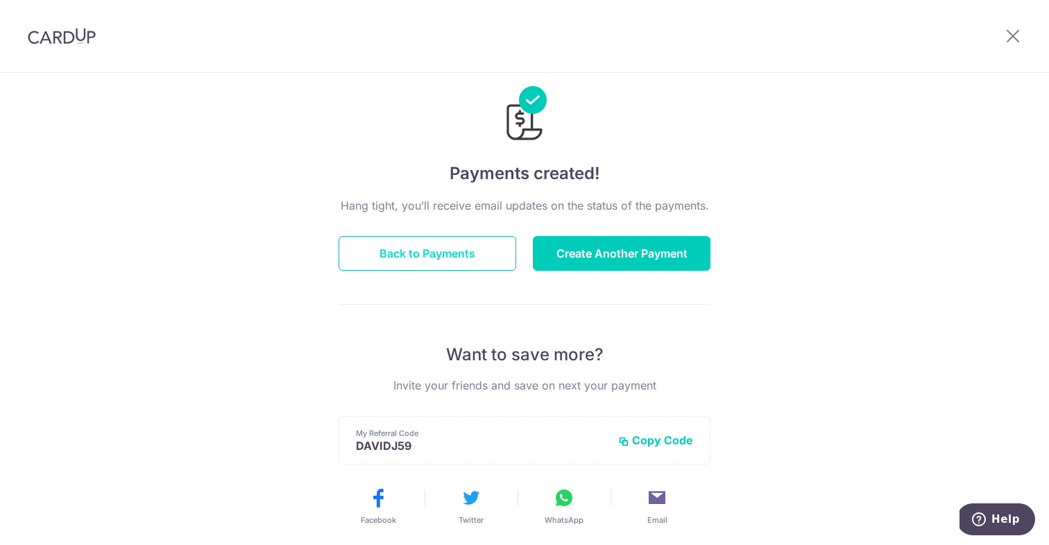
click at [415, 250] on button "Back to Payments" at bounding box center [428, 253] width 178 height 35
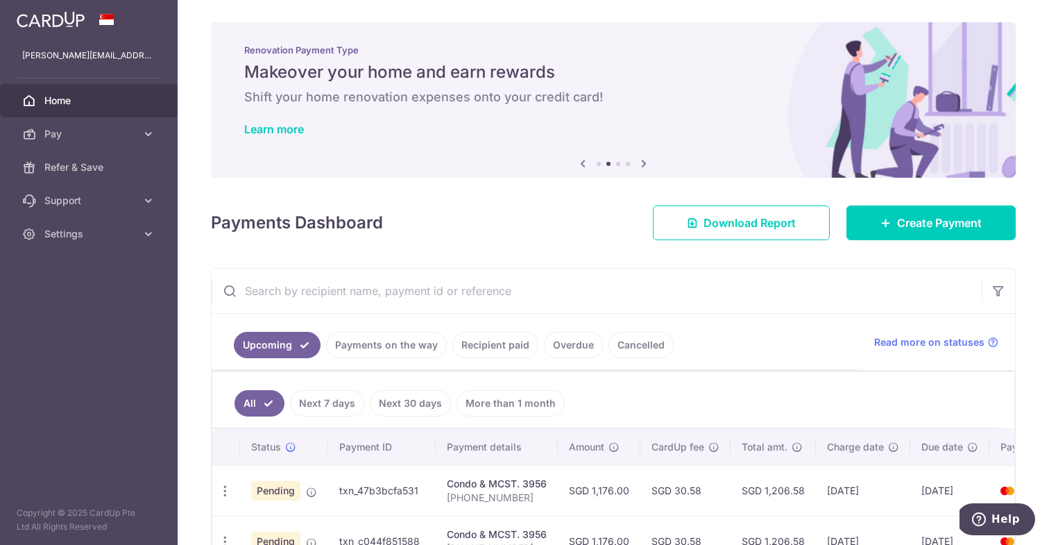
click at [87, 96] on span "Home" at bounding box center [90, 101] width 92 height 14
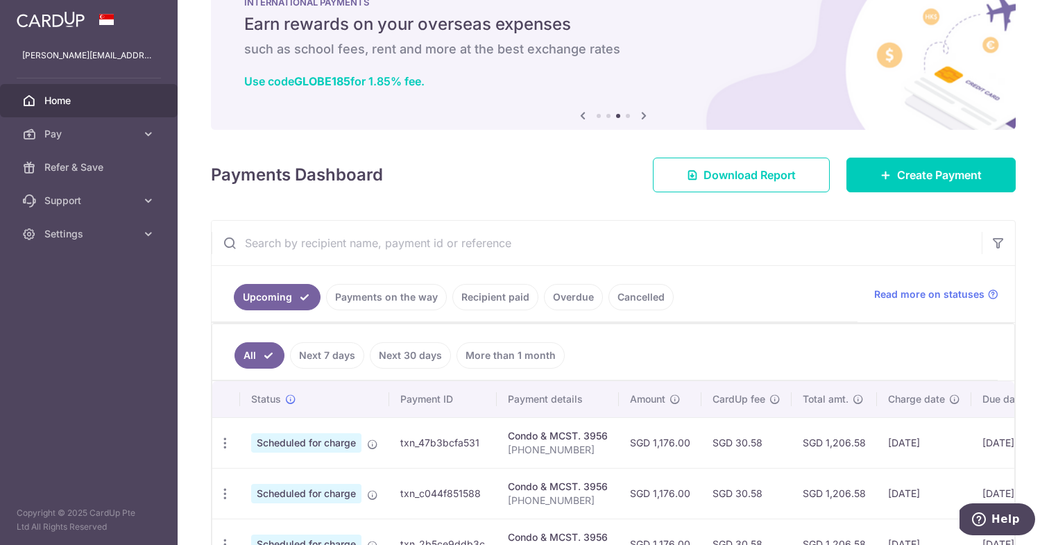
scroll to position [78, 0]
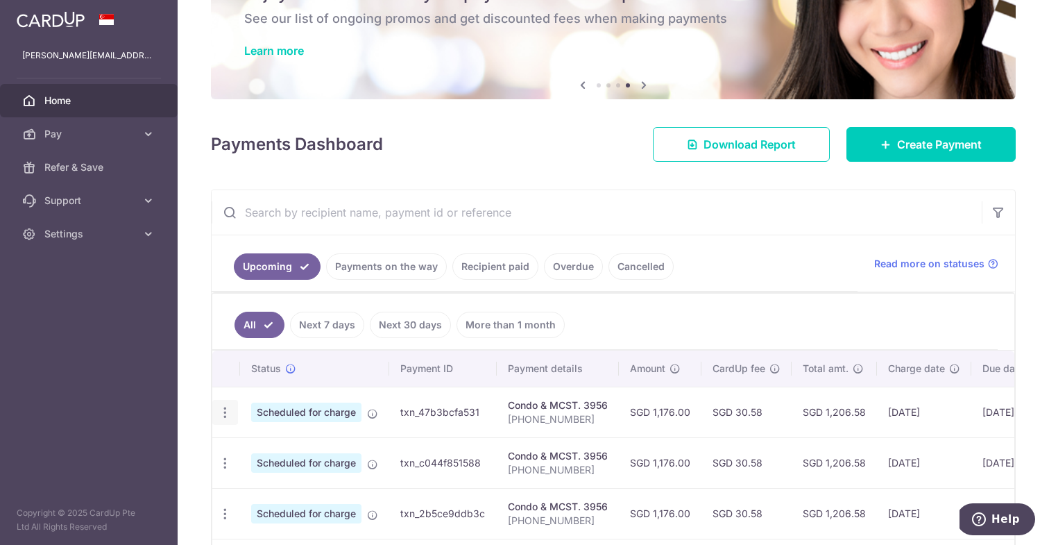
click at [223, 414] on icon "button" at bounding box center [225, 412] width 15 height 15
click at [190, 300] on div "× Pause Schedule Pause all future payments in this series Pause just this one p…" at bounding box center [613, 272] width 871 height 545
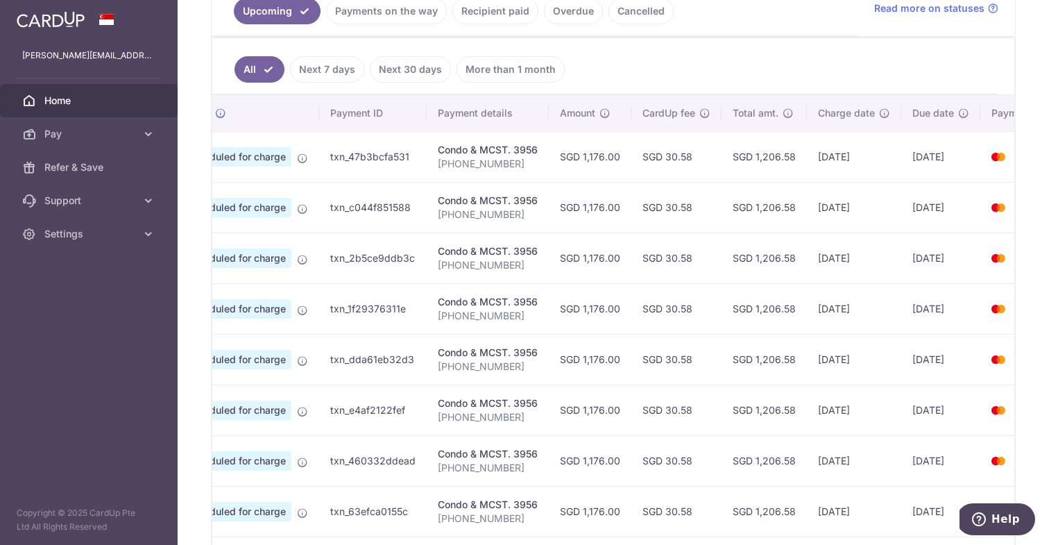
scroll to position [0, 0]
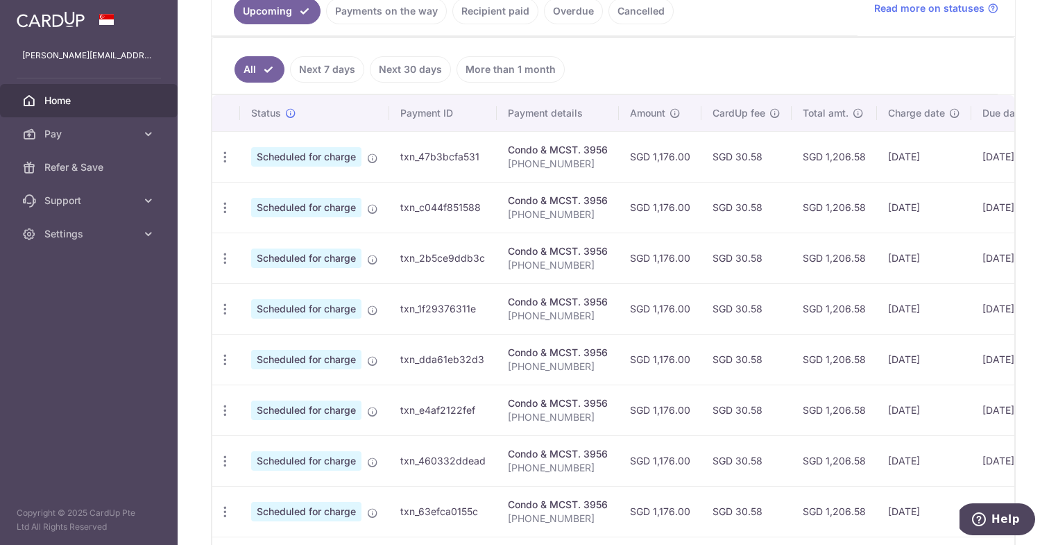
click at [98, 99] on span "Home" at bounding box center [90, 101] width 92 height 14
